Goal: Communication & Community: Connect with others

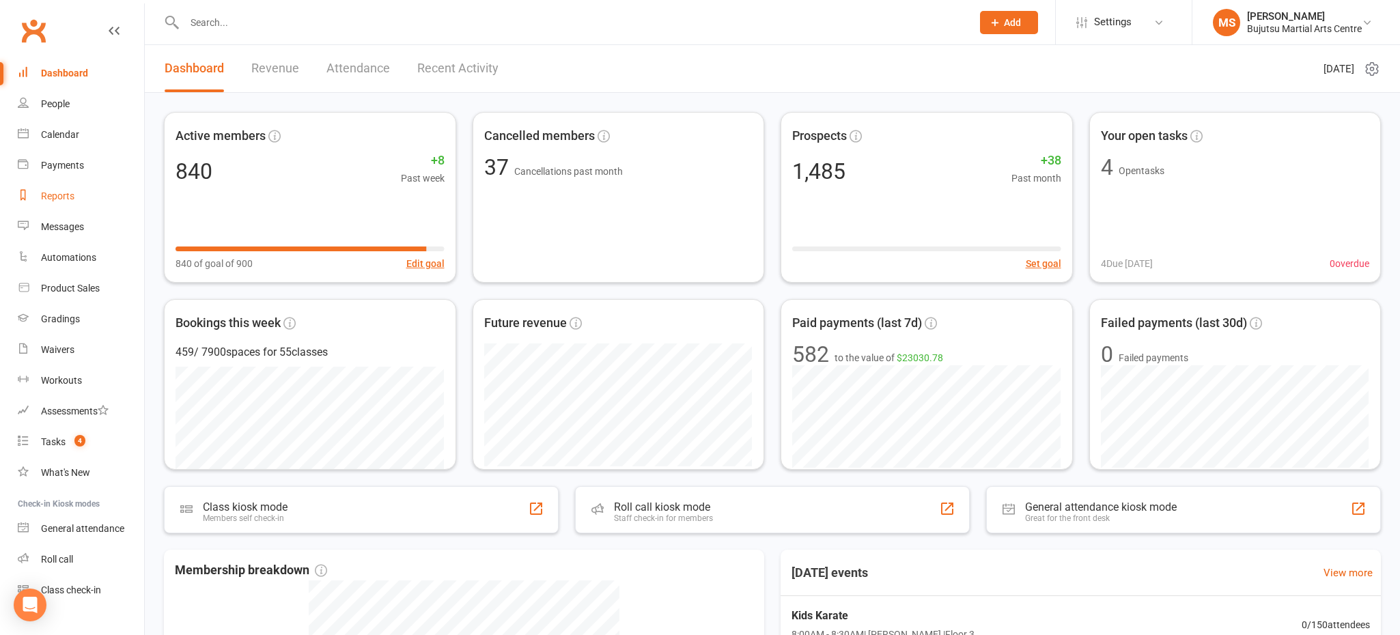
click at [66, 188] on link "Reports" at bounding box center [81, 196] width 126 height 31
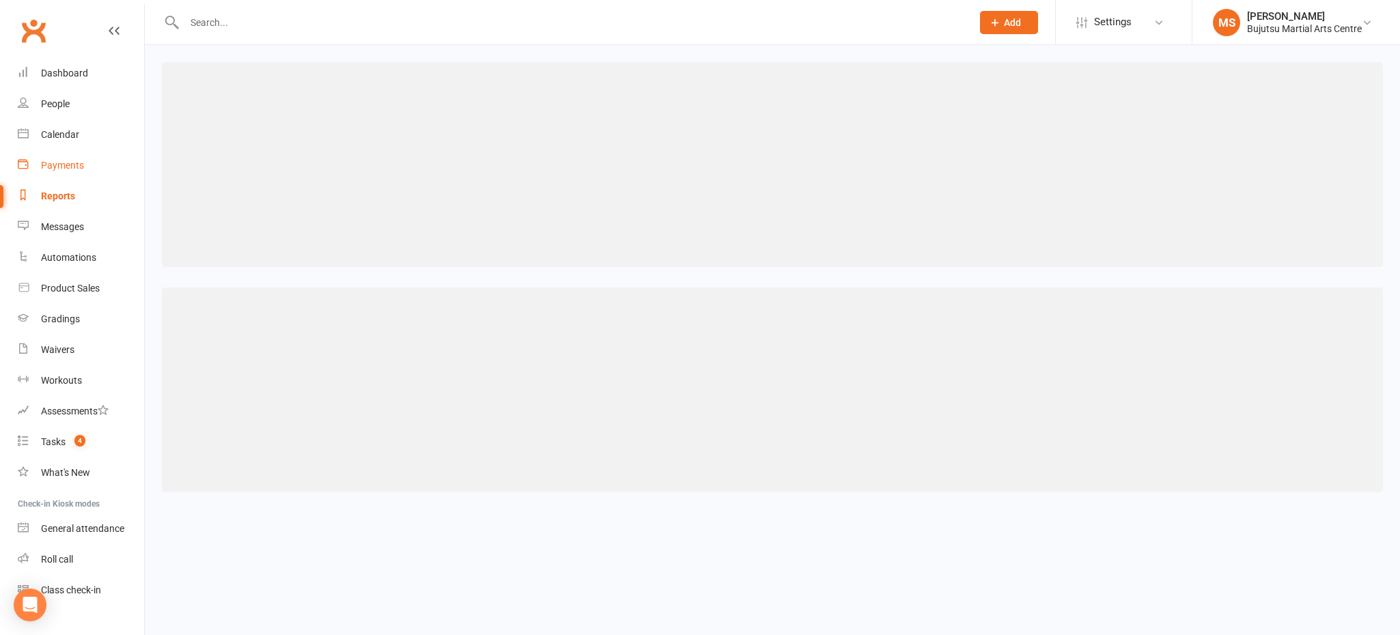
select select "100"
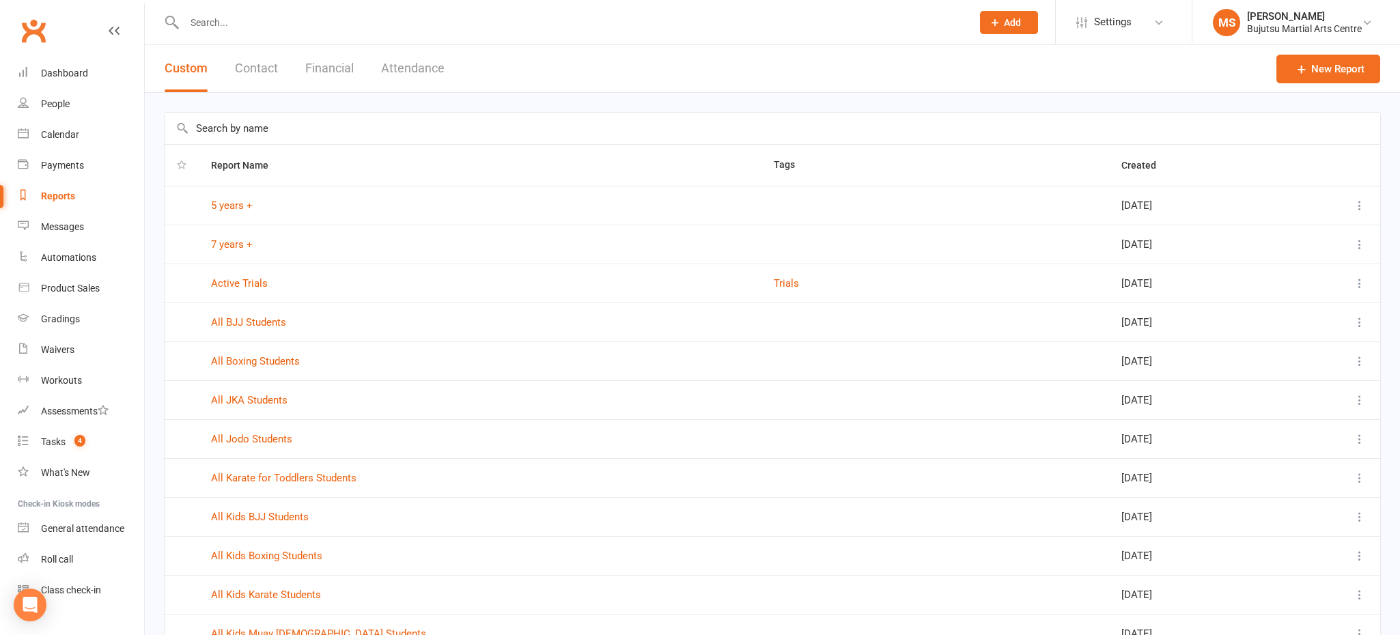
click at [408, 70] on button "Attendance" at bounding box center [412, 68] width 63 height 47
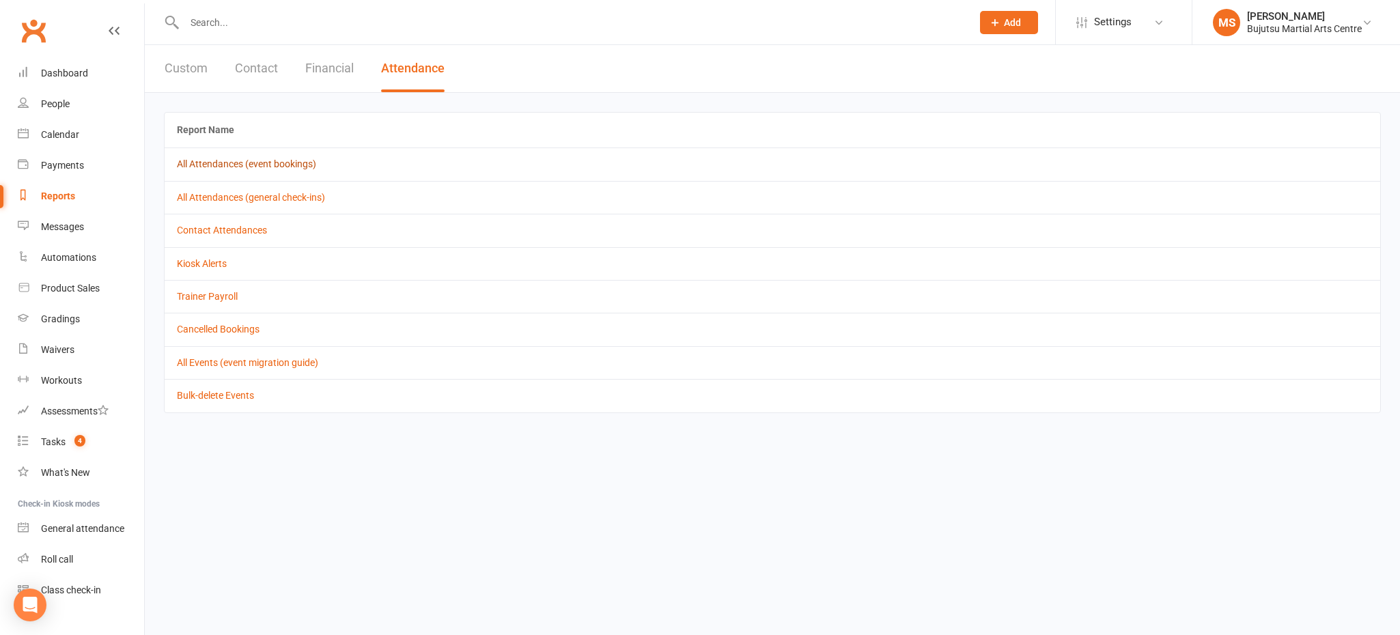
click at [277, 164] on link "All Attendances (event bookings)" at bounding box center [246, 163] width 139 height 11
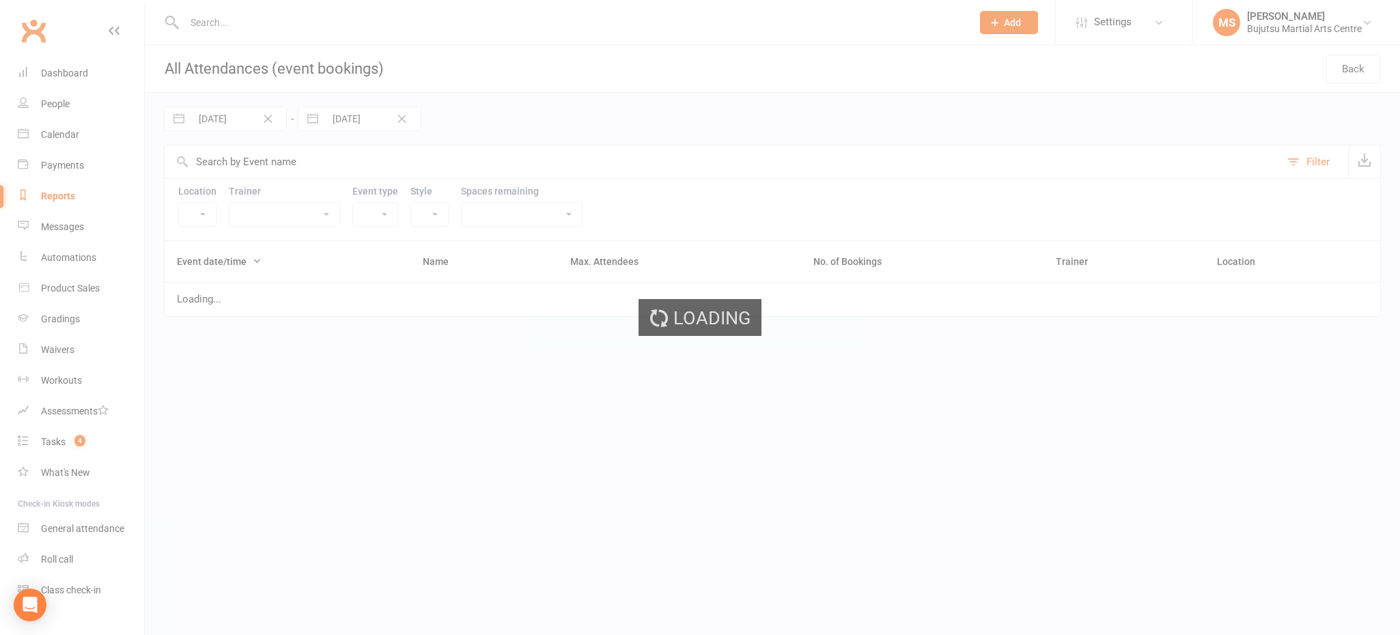
click at [277, 164] on html "Prospect Member Non-attending contact Class / event Appointment Grading event T…" at bounding box center [700, 177] width 1400 height 355
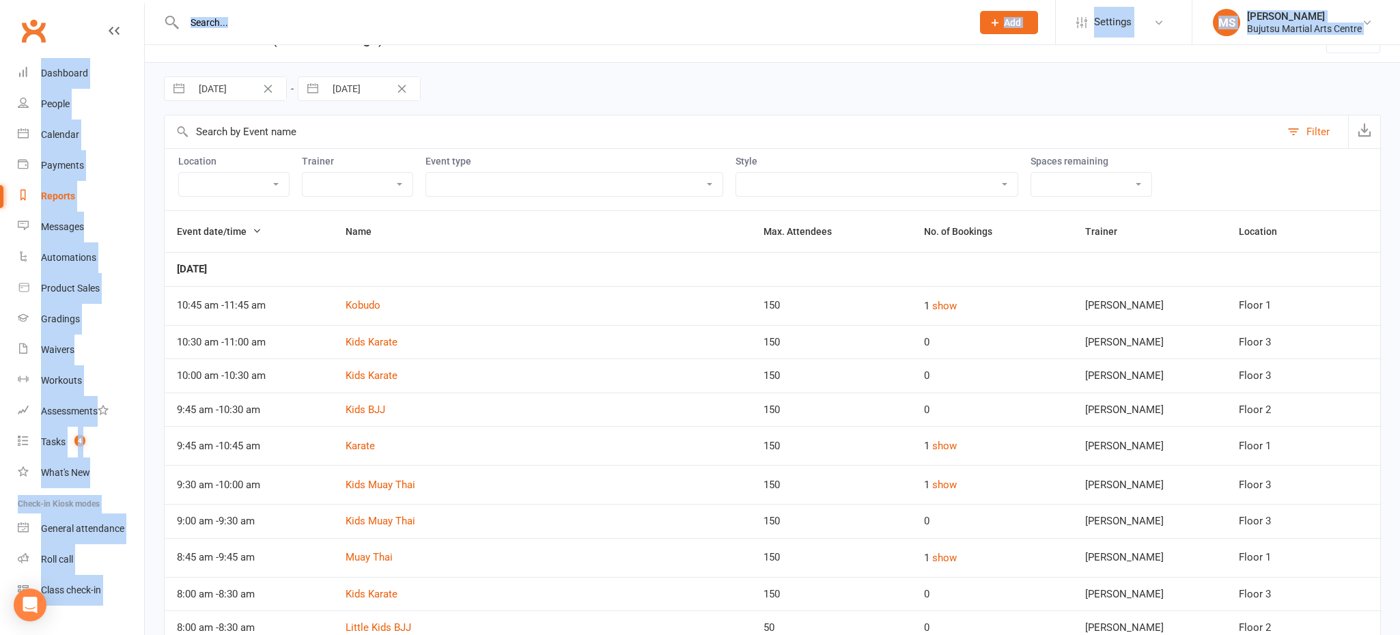
scroll to position [53, 0]
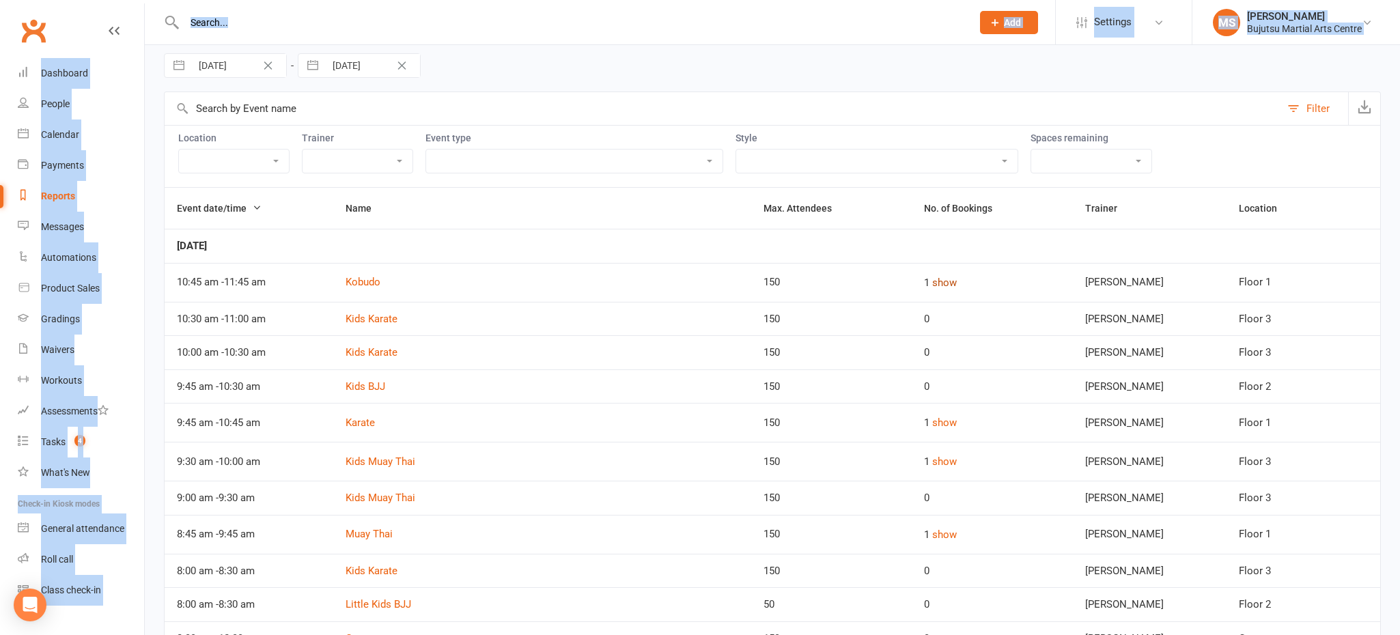
click at [937, 278] on button "show" at bounding box center [944, 282] width 25 height 16
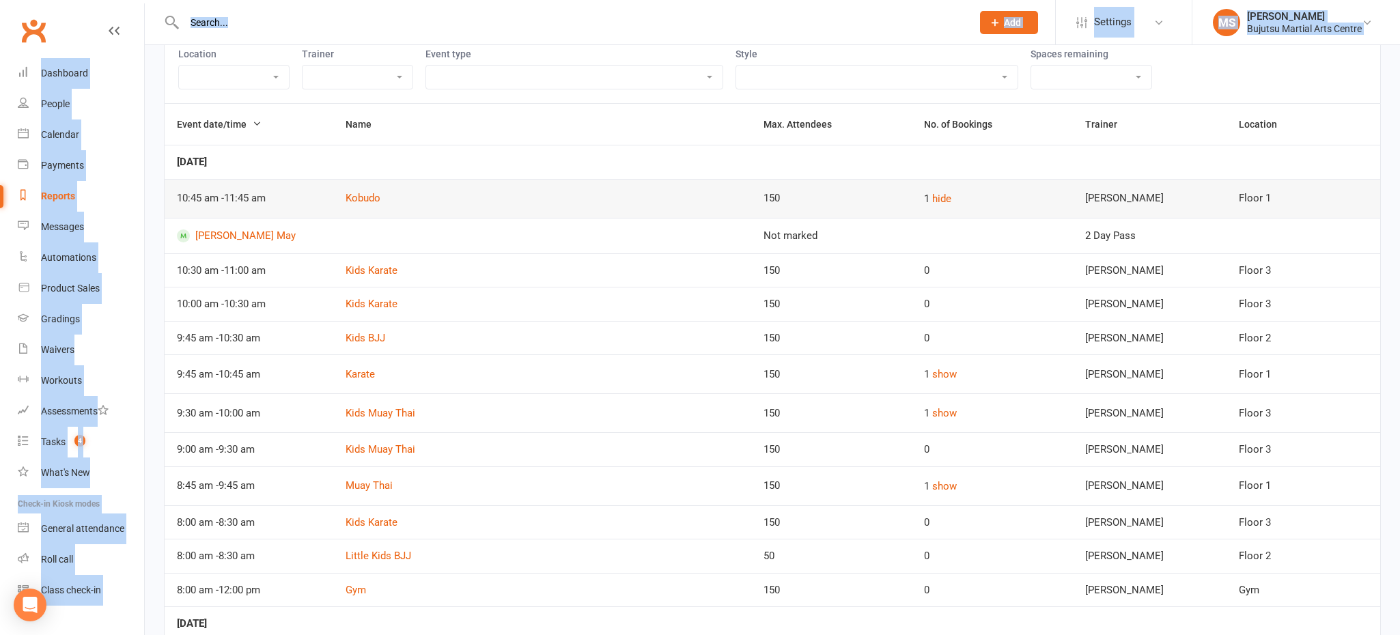
scroll to position [152, 0]
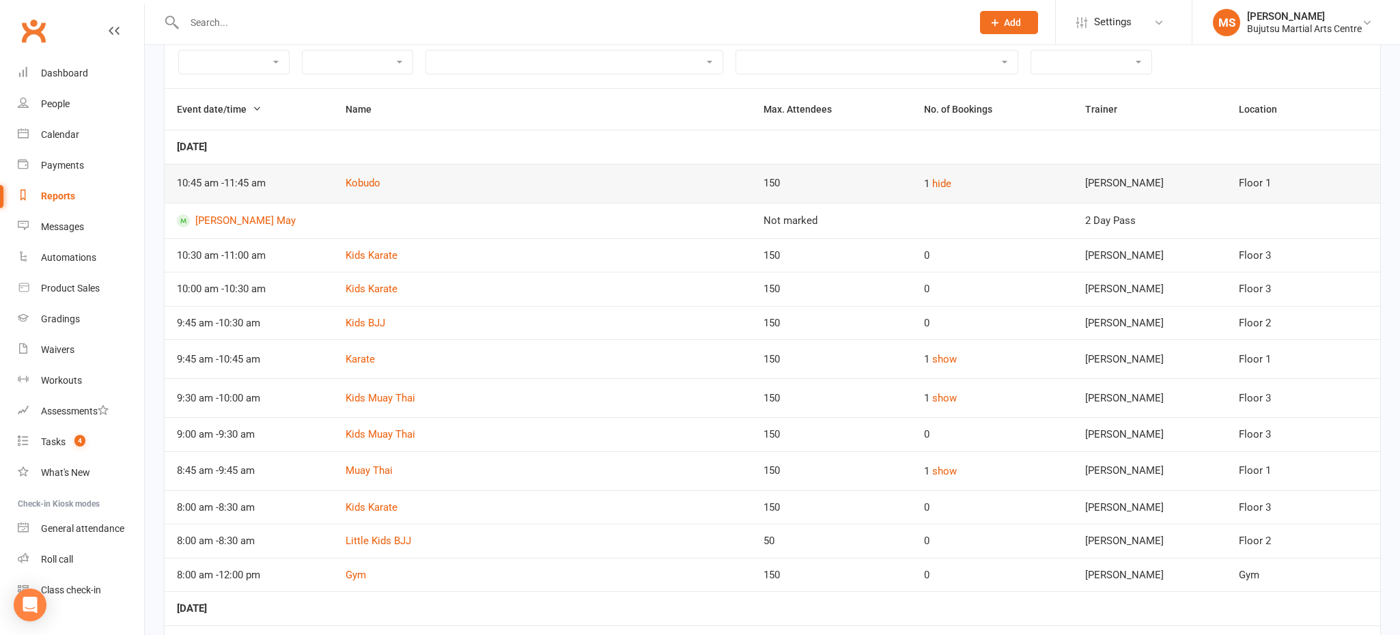
click at [992, 361] on div "1 show" at bounding box center [992, 359] width 137 height 16
drag, startPoint x: 926, startPoint y: 355, endPoint x: 957, endPoint y: 369, distance: 33.6
click at [932, 355] on button "show" at bounding box center [944, 359] width 25 height 16
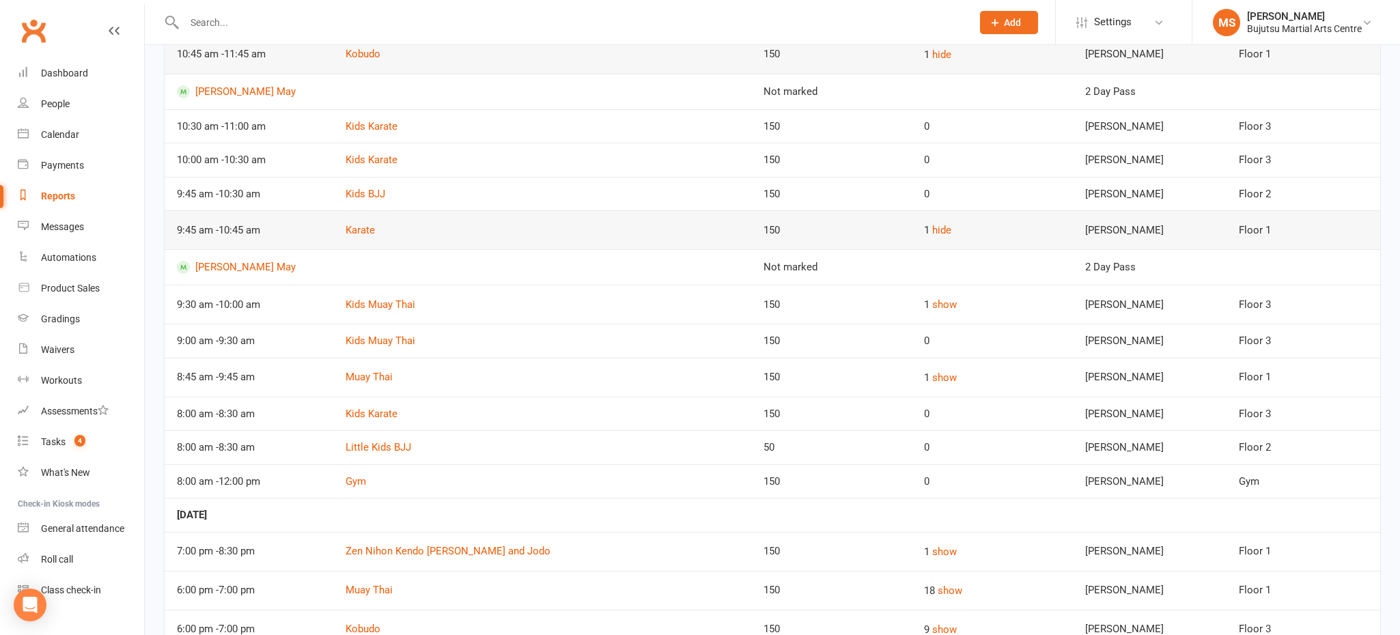
scroll to position [286, 0]
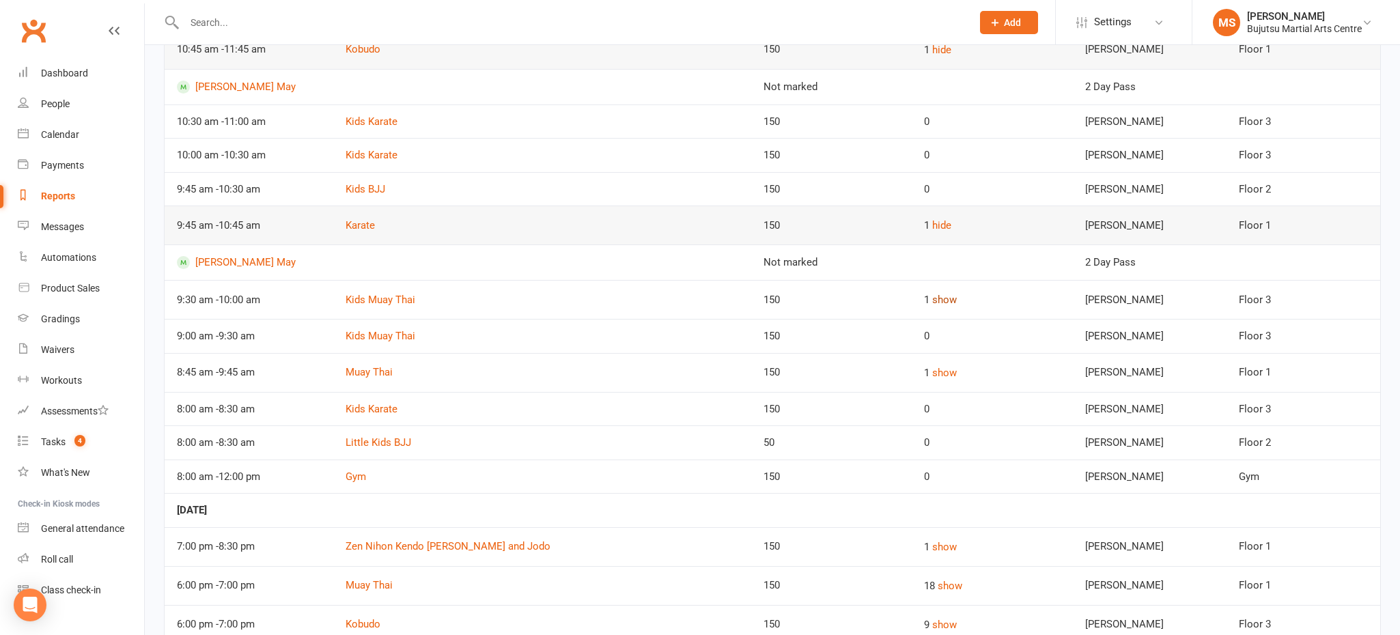
click at [942, 302] on button "show" at bounding box center [944, 300] width 25 height 16
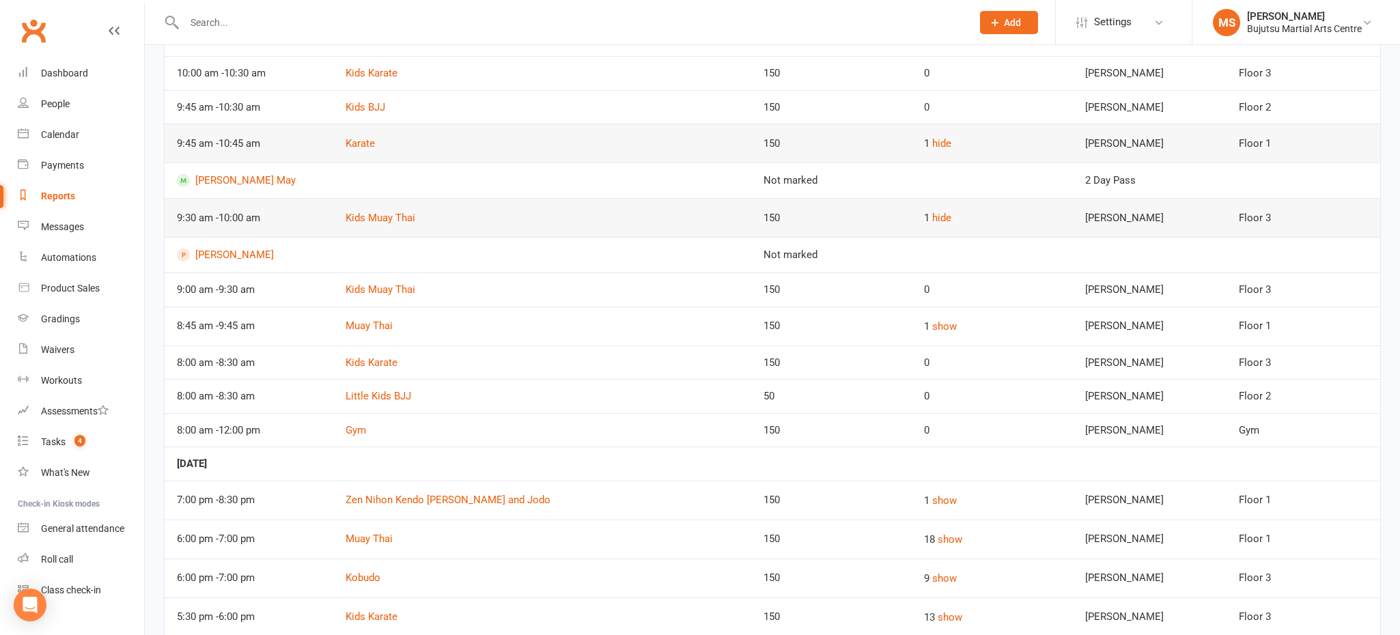
scroll to position [369, 0]
click at [941, 328] on button "show" at bounding box center [944, 325] width 25 height 16
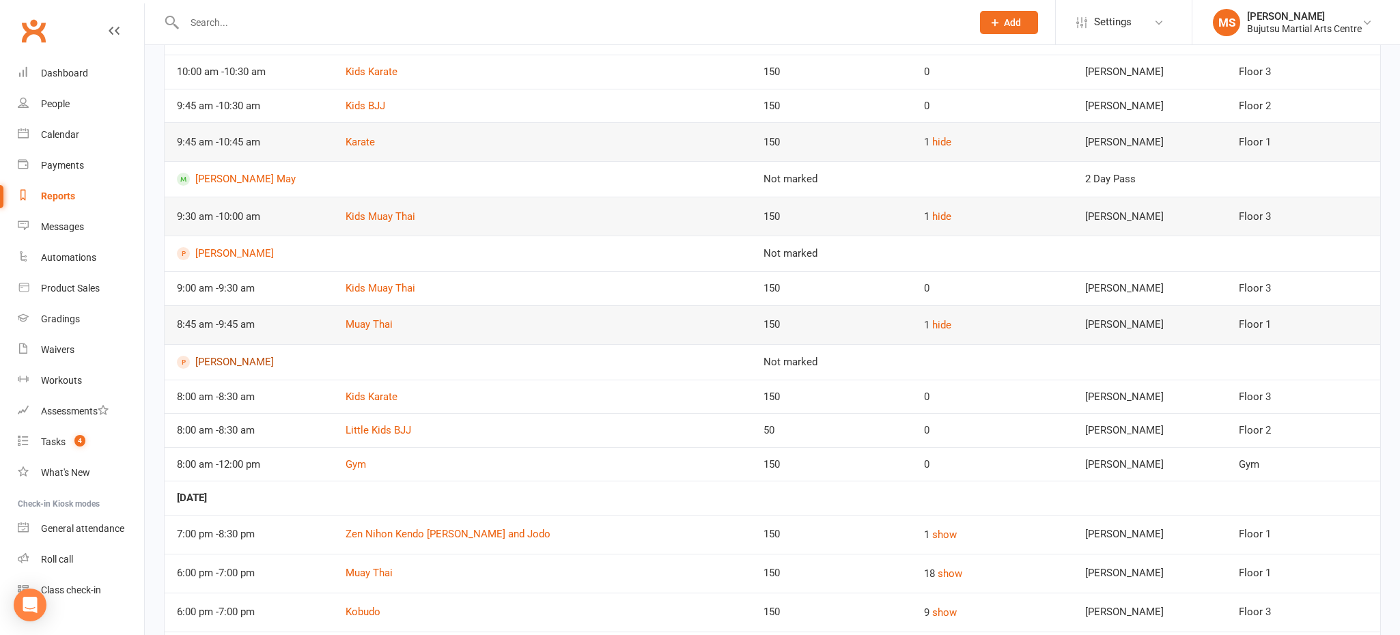
click at [249, 360] on link "[PERSON_NAME]" at bounding box center [458, 362] width 562 height 13
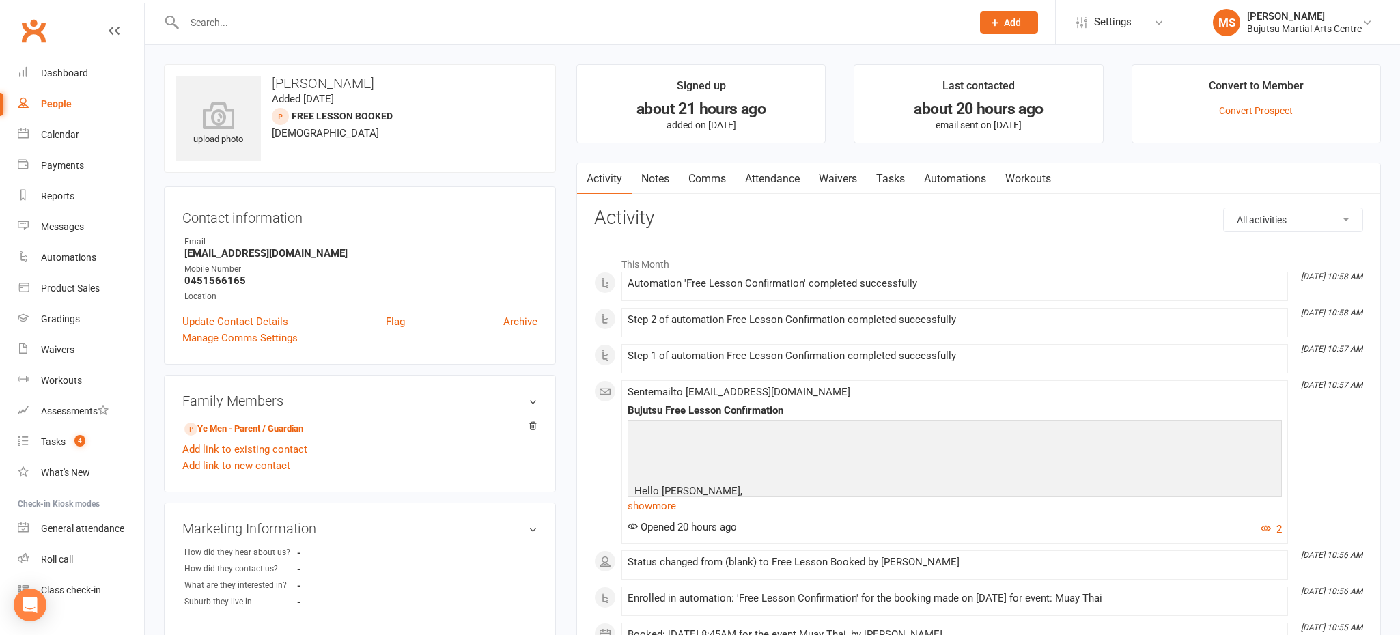
click at [718, 181] on link "Comms" at bounding box center [707, 178] width 57 height 31
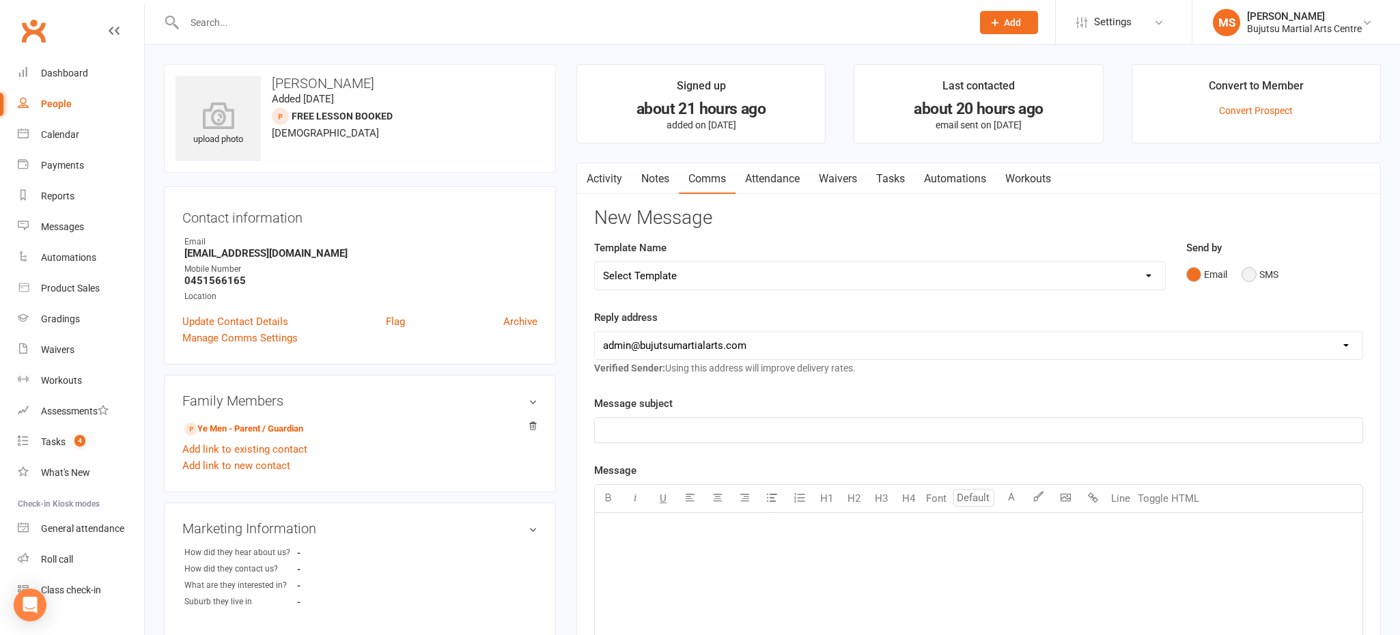
click at [1256, 276] on button "SMS" at bounding box center [1259, 274] width 37 height 26
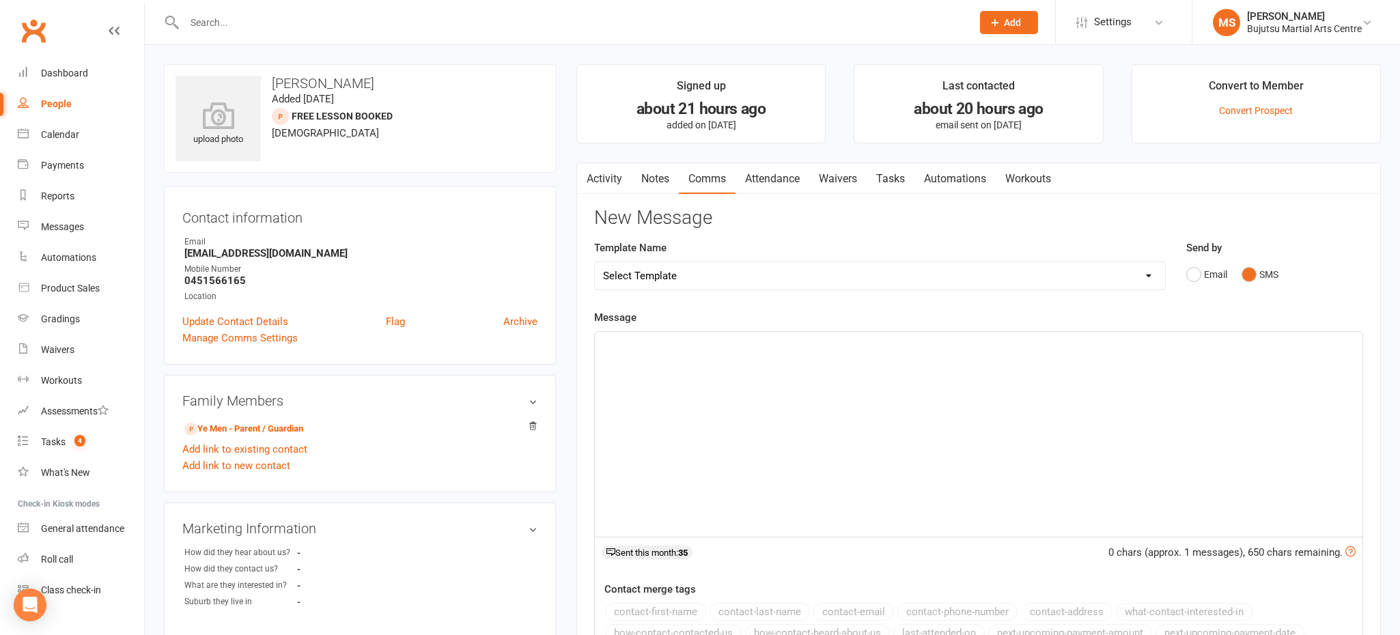
click at [741, 276] on select "Select Template [Email] Japan Karate Association Annual Registration [Email] Ry…" at bounding box center [880, 275] width 570 height 27
select select "18"
click at [595, 262] on select "Select Template [Email] Japan Karate Association Annual Registration [Email] Ry…" at bounding box center [880, 275] width 570 height 27
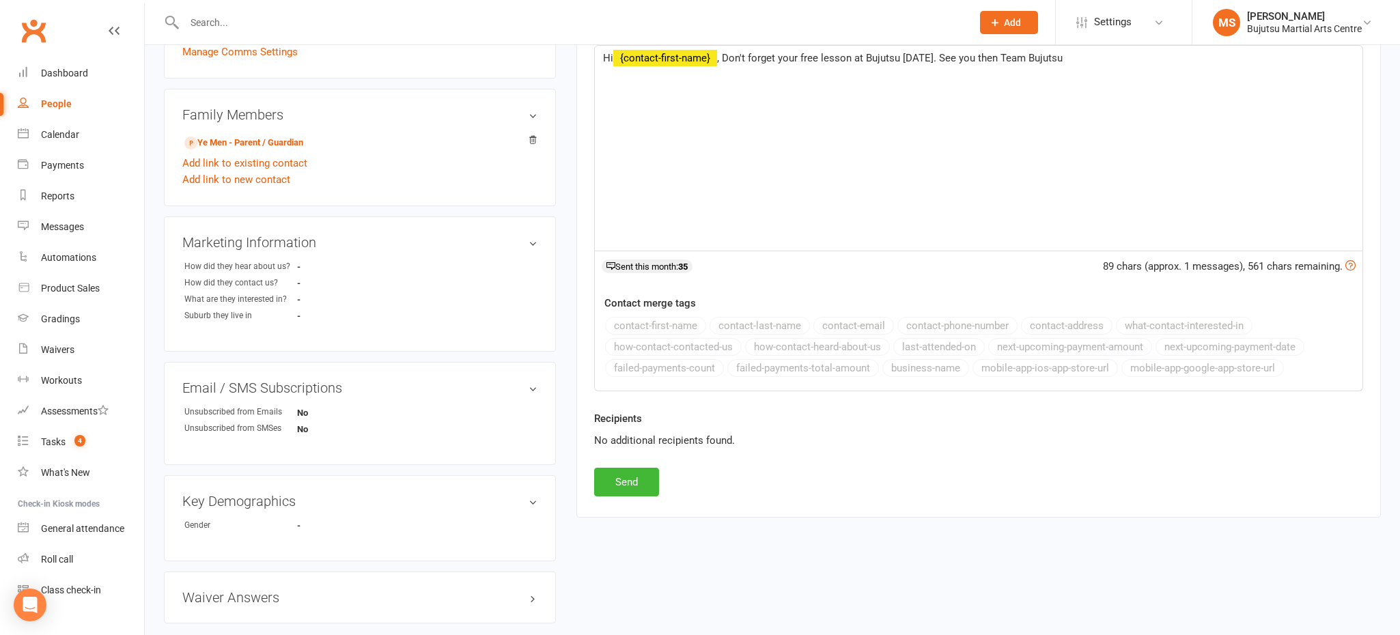
scroll to position [370, 0]
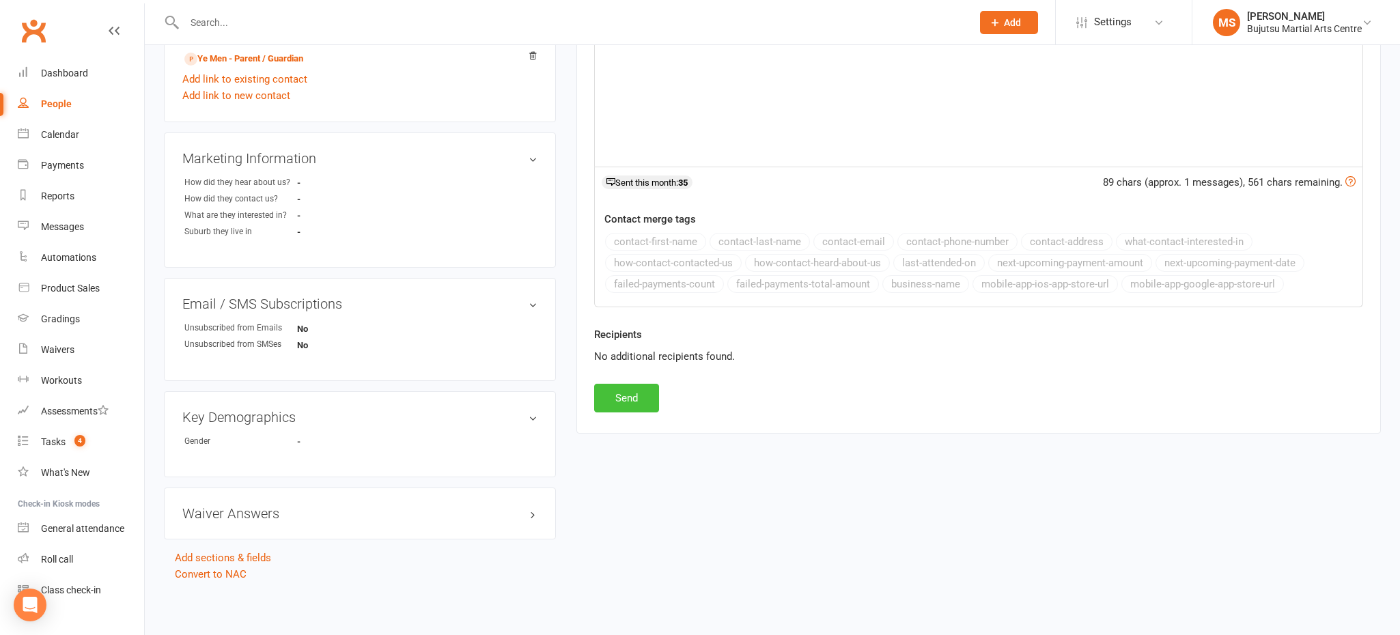
click at [621, 398] on button "Send" at bounding box center [626, 398] width 65 height 29
select select
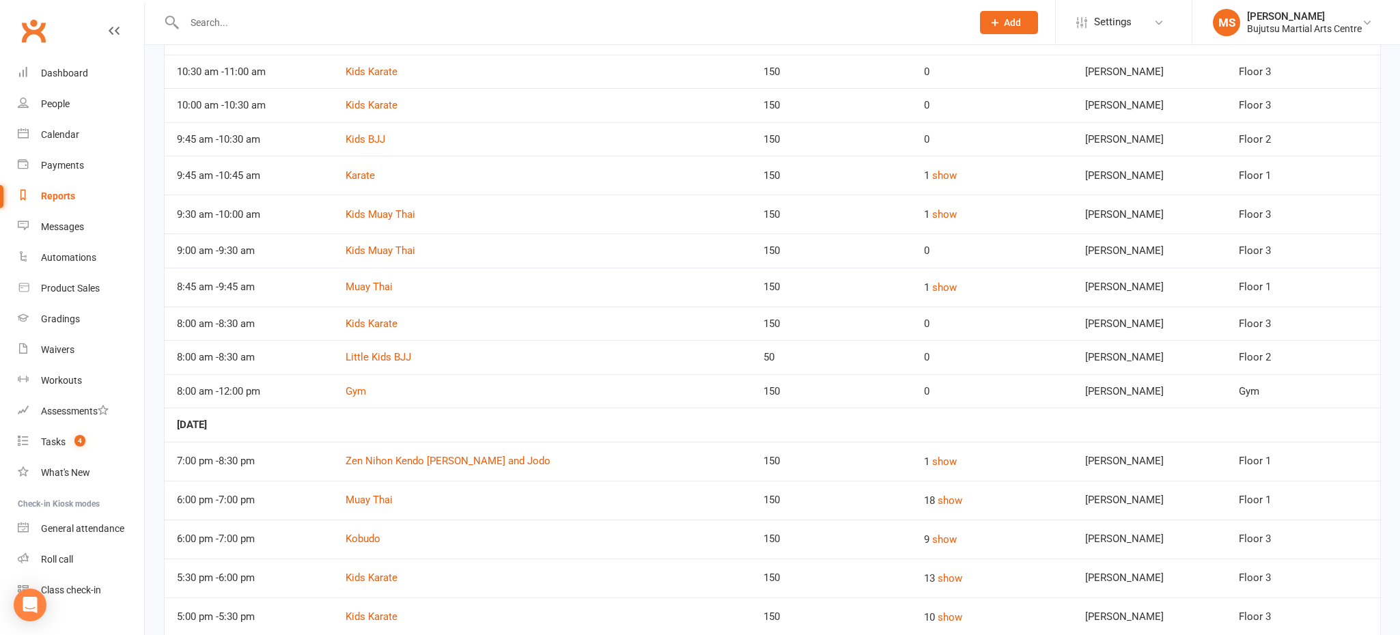
scroll to position [302, 0]
click at [935, 212] on button "show" at bounding box center [944, 213] width 25 height 16
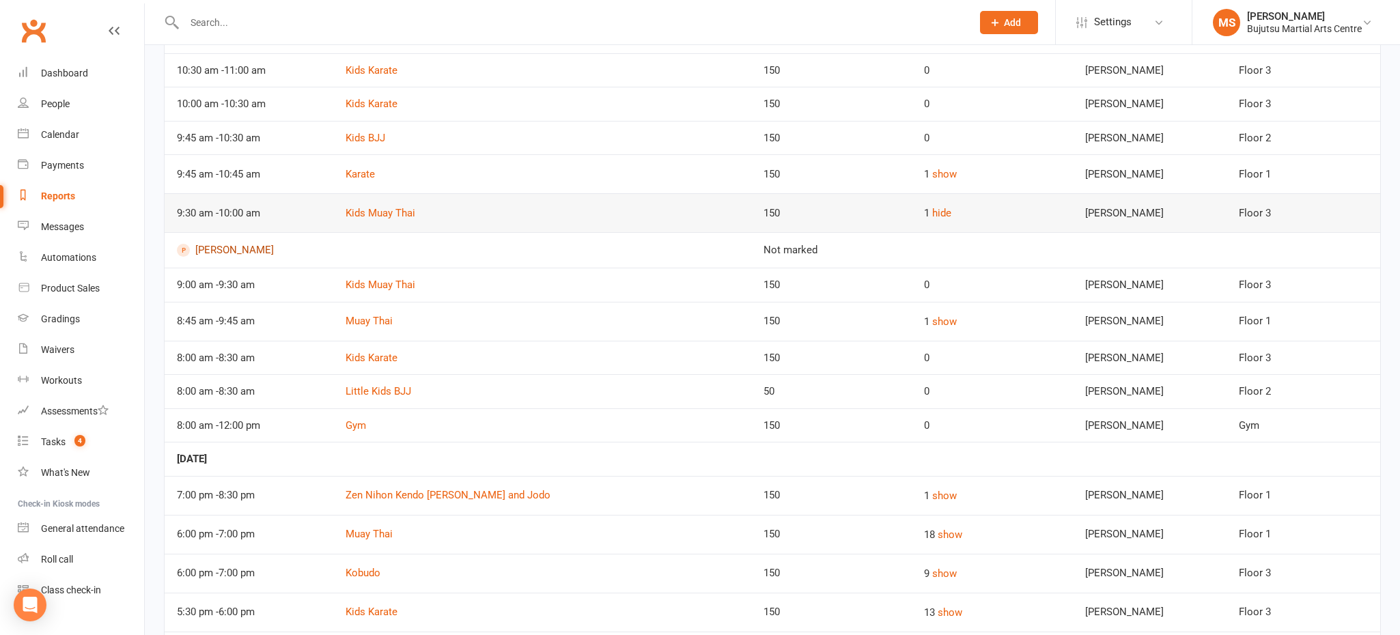
click at [212, 251] on link "[PERSON_NAME]" at bounding box center [458, 250] width 562 height 13
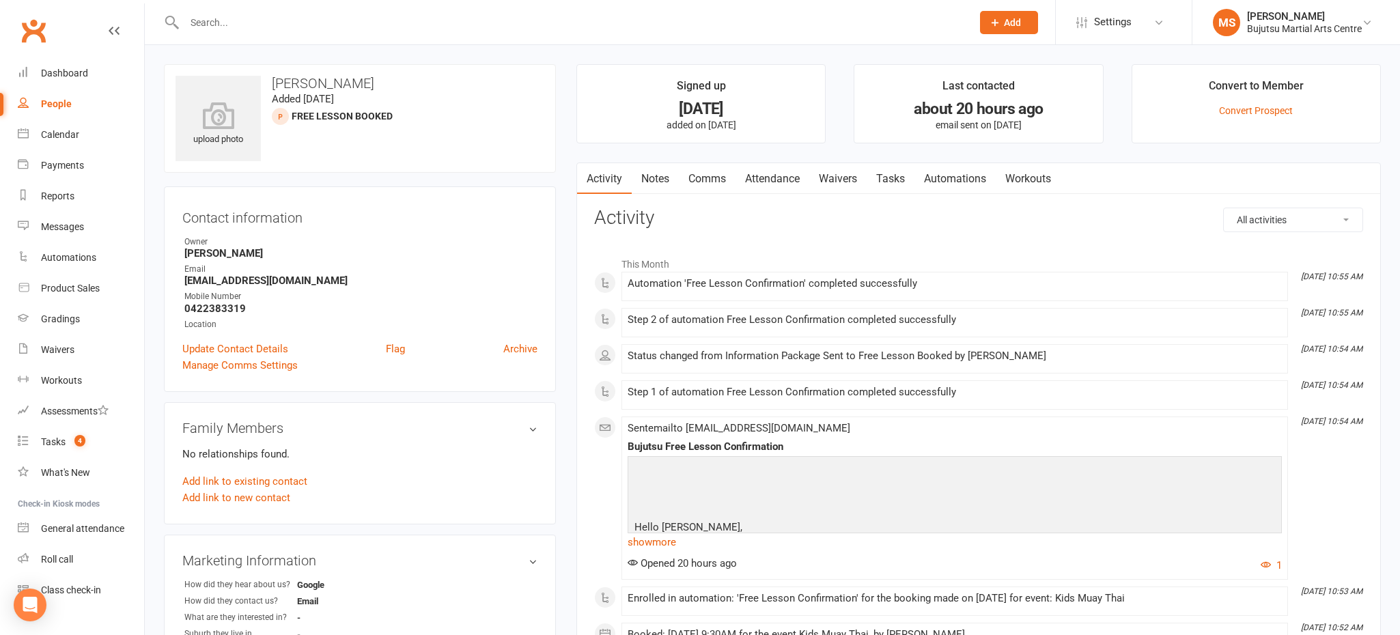
click at [722, 178] on link "Comms" at bounding box center [707, 178] width 57 height 31
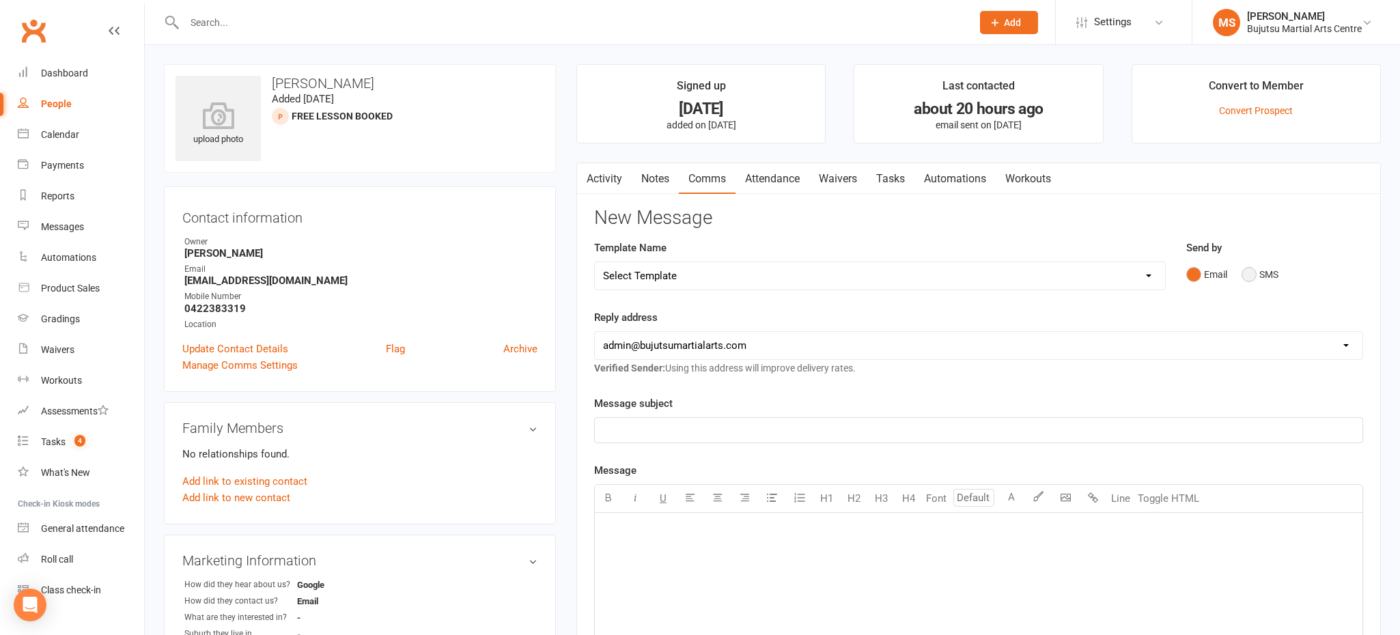
click at [1254, 274] on button "SMS" at bounding box center [1259, 274] width 37 height 26
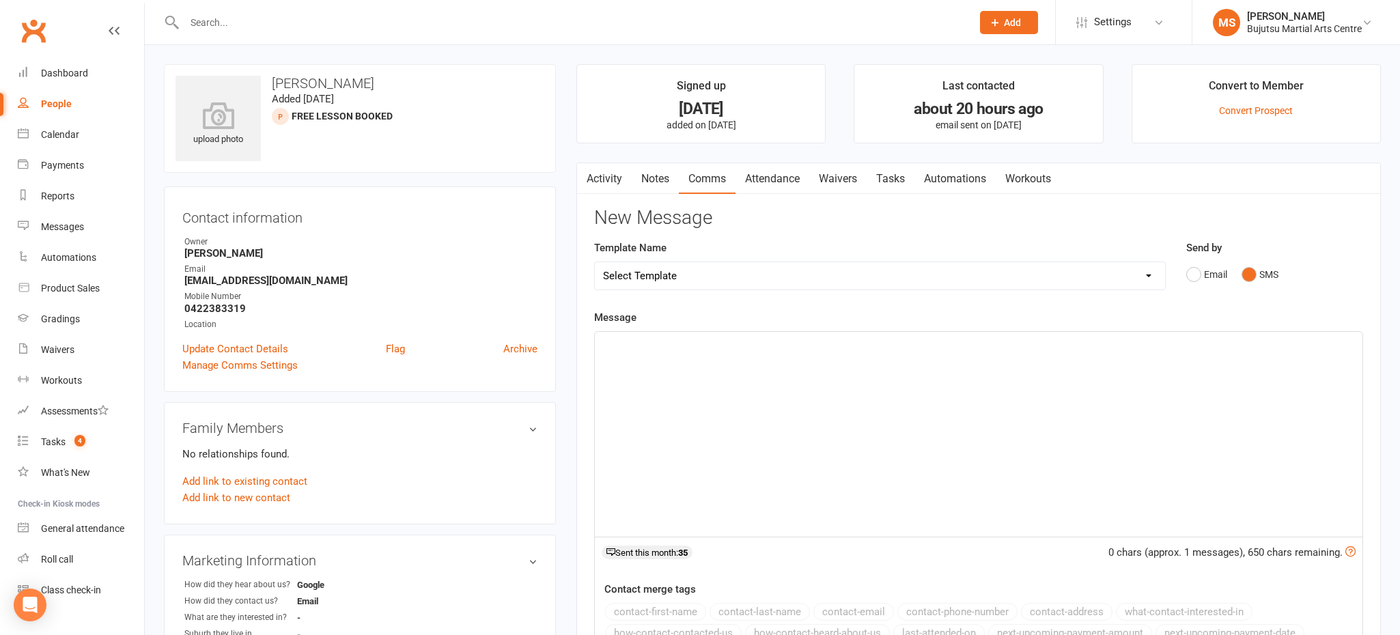
click at [765, 280] on select "Select Template [Email] Japan Karate Association Annual Registration [Email] Ry…" at bounding box center [880, 275] width 570 height 27
select select "18"
click at [595, 262] on select "Select Template [Email] Japan Karate Association Annual Registration [Email] Ry…" at bounding box center [880, 275] width 570 height 27
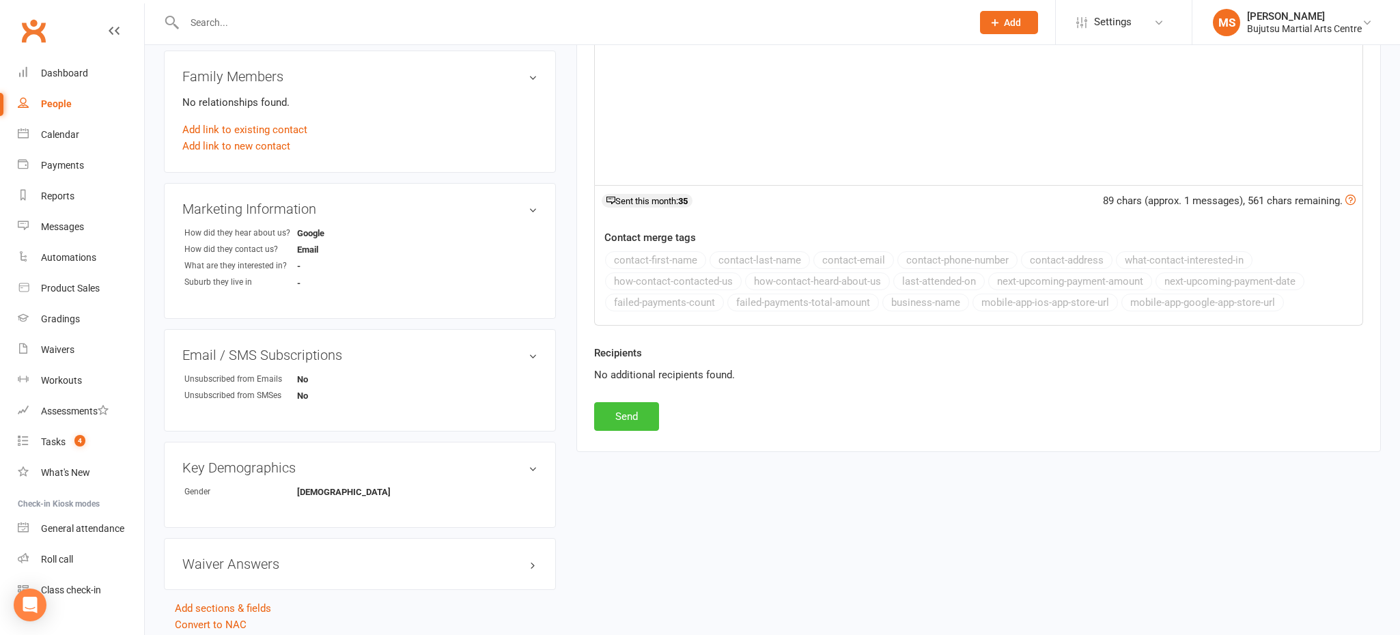
scroll to position [355, 0]
drag, startPoint x: 629, startPoint y: 416, endPoint x: 638, endPoint y: 420, distance: 9.2
click at [629, 416] on button "Send" at bounding box center [626, 413] width 65 height 29
select select
